Goal: Register for event/course

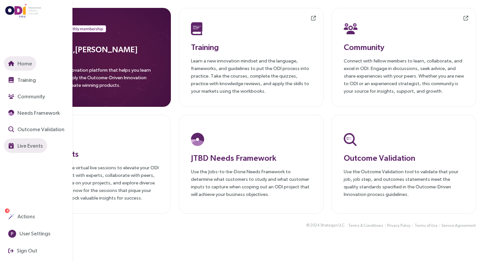
click at [23, 145] on span "Live Events" at bounding box center [29, 146] width 27 height 8
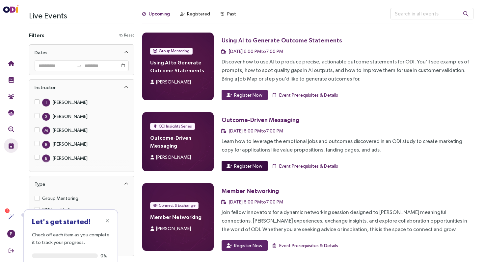
click at [248, 163] on span "Register Now" at bounding box center [248, 166] width 28 height 7
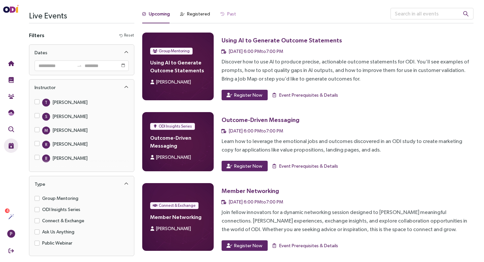
click at [225, 18] on div "Past" at bounding box center [228, 15] width 15 height 15
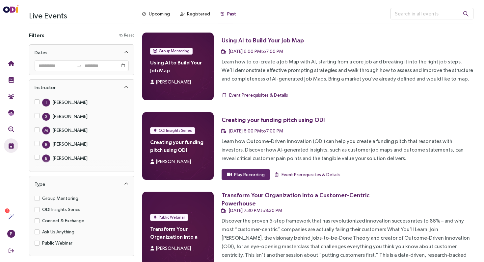
click at [259, 38] on div "Using AI to Build Your Job Map" at bounding box center [263, 40] width 82 height 8
click at [159, 15] on div "Upcoming" at bounding box center [159, 13] width 21 height 7
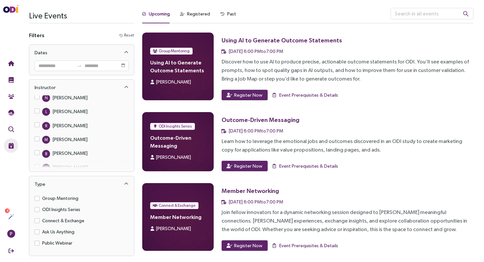
scroll to position [118, 0]
click at [245, 98] on span "Register Now" at bounding box center [248, 95] width 28 height 7
click at [243, 166] on span "Register Now" at bounding box center [248, 166] width 28 height 7
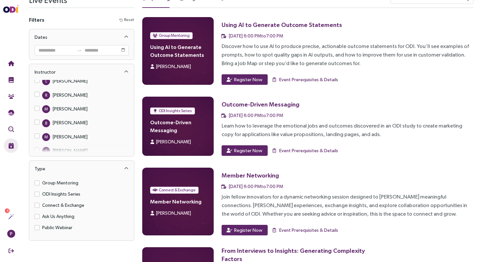
scroll to position [16, 0]
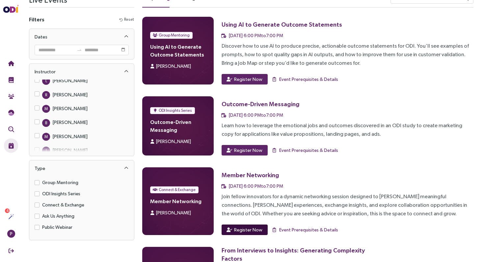
click at [231, 228] on icon "button" at bounding box center [229, 230] width 6 height 5
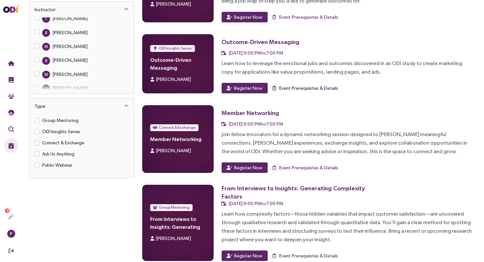
scroll to position [89, 0]
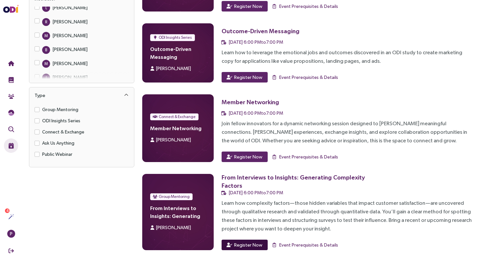
click at [243, 244] on span "Register Now" at bounding box center [248, 245] width 28 height 7
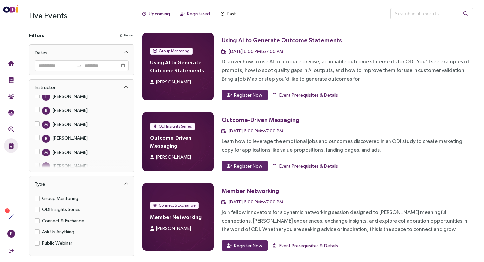
click at [200, 16] on div "Registered" at bounding box center [198, 13] width 23 height 7
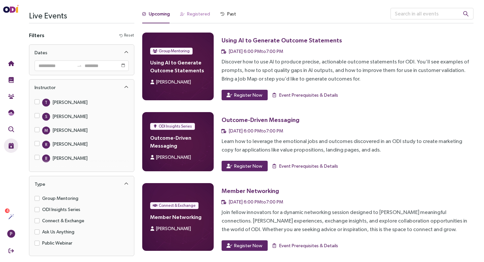
click at [188, 20] on div "Registered" at bounding box center [195, 15] width 30 height 15
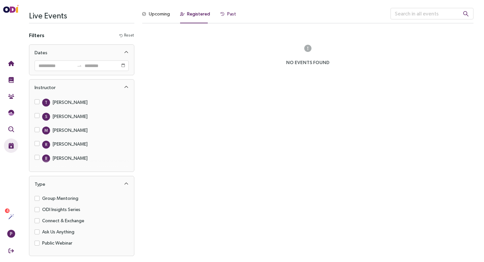
click at [232, 12] on div "Past" at bounding box center [231, 13] width 9 height 7
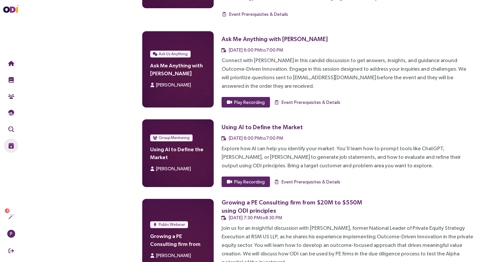
scroll to position [273, 0]
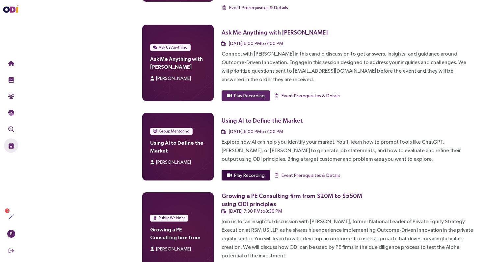
click at [250, 172] on span "Play Recording" at bounding box center [249, 175] width 31 height 7
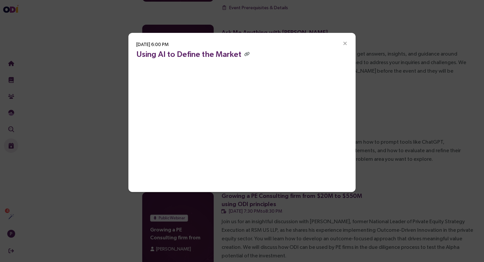
scroll to position [0, 0]
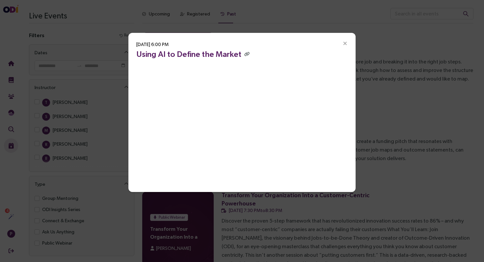
click at [426, 106] on div "Aug 20, 2025, 6:00 PM Using AI to Define the Market" at bounding box center [242, 131] width 484 height 262
click at [247, 55] on h3 "Using AI to Define the Market" at bounding box center [241, 54] width 211 height 12
click at [243, 55] on span at bounding box center [246, 53] width 7 height 9
click at [244, 54] on icon "button" at bounding box center [246, 54] width 5 height 4
click at [342, 45] on icon "Close" at bounding box center [345, 44] width 6 height 6
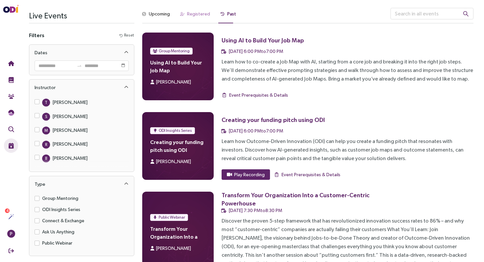
click at [204, 18] on div "Registered" at bounding box center [195, 15] width 30 height 15
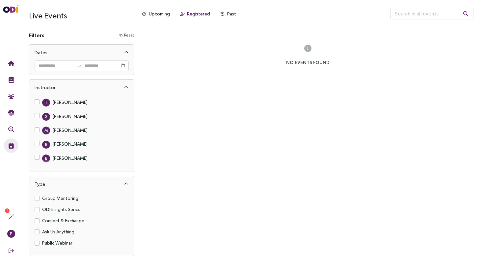
click at [321, 51] on div "No events found" at bounding box center [307, 57] width 331 height 49
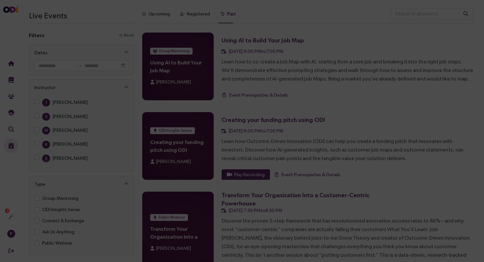
scroll to position [377, 0]
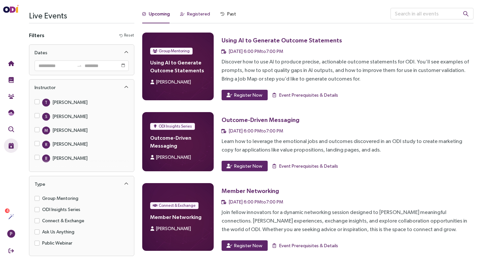
click at [187, 14] on div "Registered" at bounding box center [198, 13] width 23 height 7
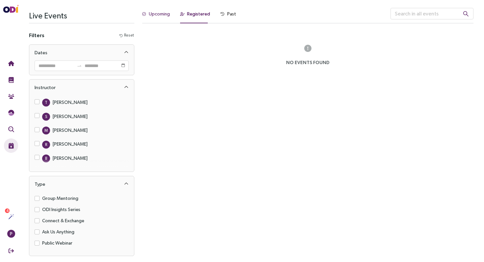
click at [166, 13] on div "Upcoming" at bounding box center [159, 13] width 21 height 7
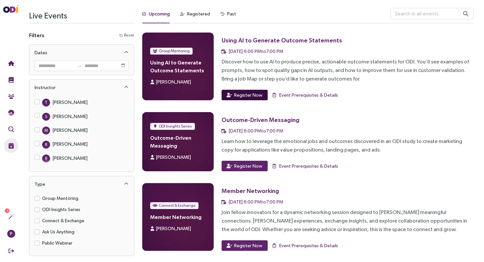
click at [245, 93] on span "Register Now" at bounding box center [248, 95] width 28 height 7
